Goal: Task Accomplishment & Management: Manage account settings

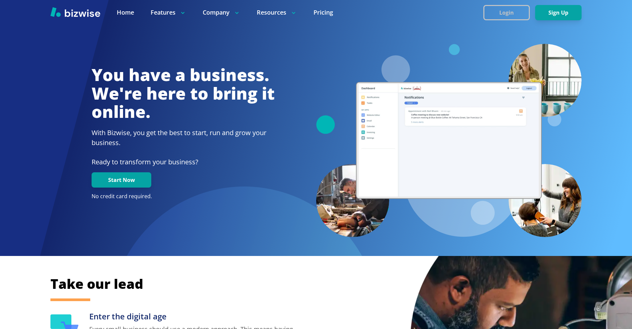
click at [499, 14] on button "Login" at bounding box center [506, 12] width 46 height 15
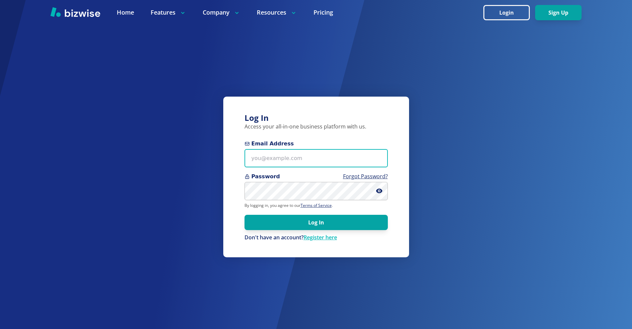
click at [304, 155] on input "Email Address" at bounding box center [315, 158] width 143 height 18
paste input "[PERSON_NAME][EMAIL_ADDRESS][DOMAIN_NAME]"
type input "[PERSON_NAME][EMAIL_ADDRESS][DOMAIN_NAME]"
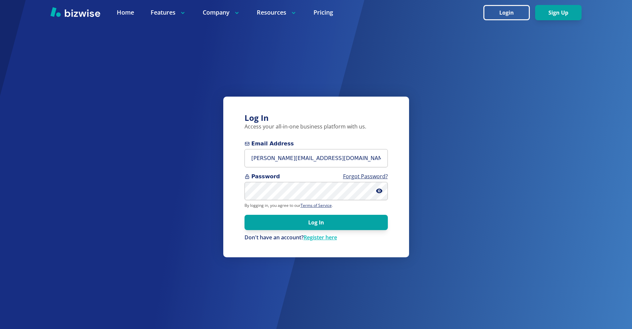
drag, startPoint x: 348, startPoint y: 225, endPoint x: 338, endPoint y: 201, distance: 26.3
click at [347, 225] on button "Log In" at bounding box center [315, 221] width 143 height 15
